Goal: Information Seeking & Learning: Learn about a topic

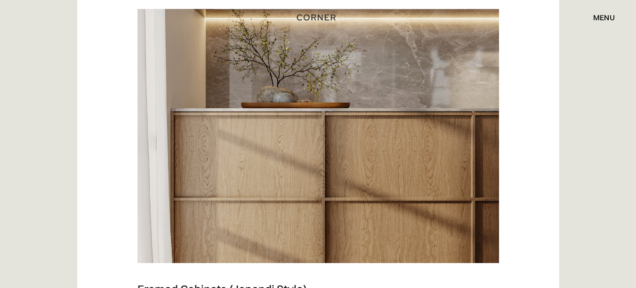
scroll to position [1446, 0]
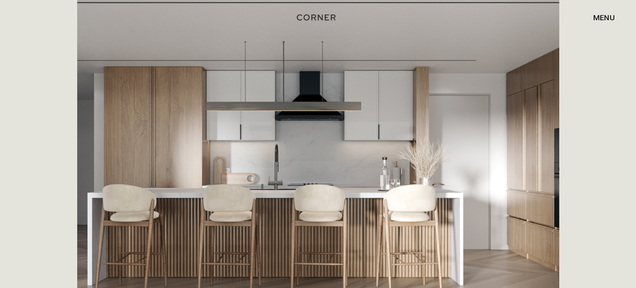
scroll to position [330, 0]
